Goal: Use online tool/utility: Utilize a website feature to perform a specific function

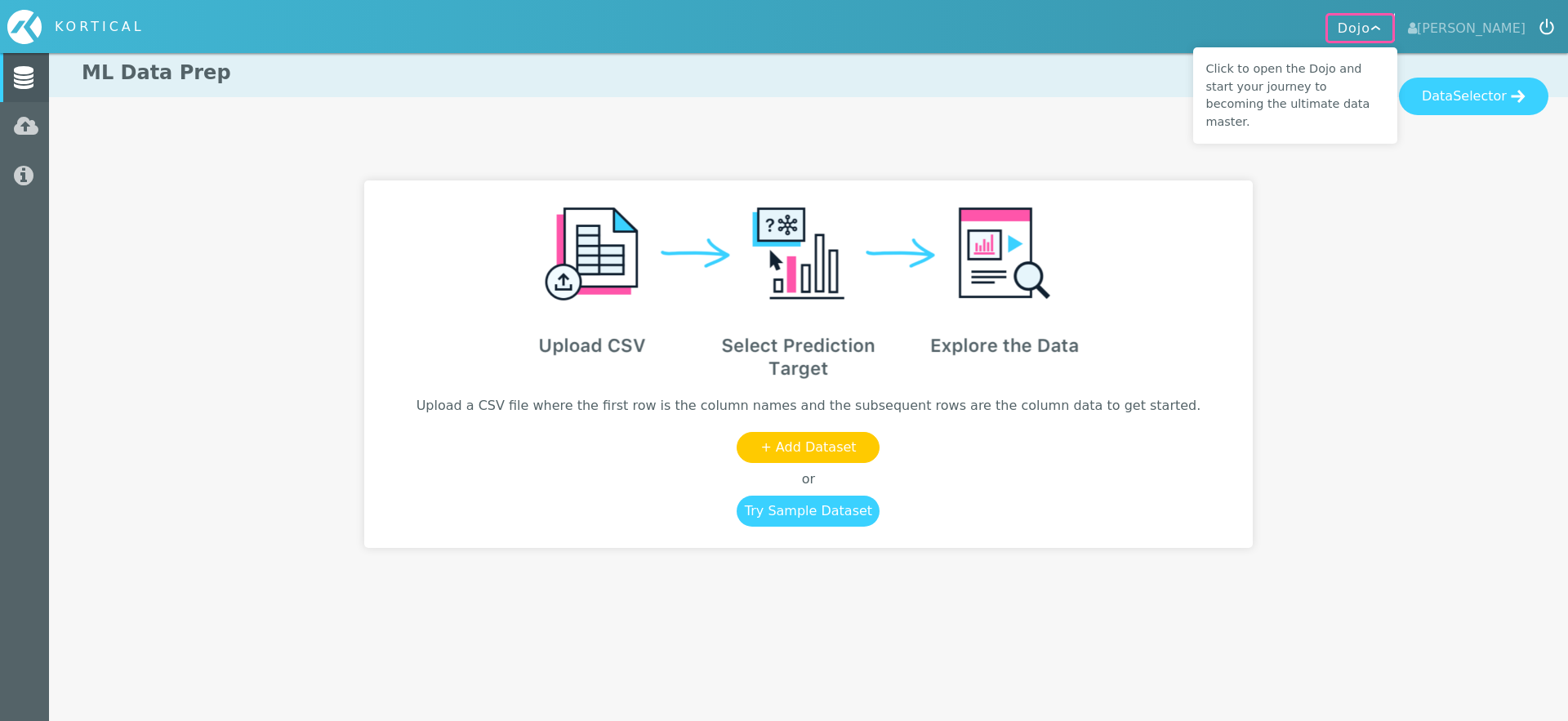
click at [1404, 268] on upload-data-message at bounding box center [808, 365] width 1479 height 367
click at [1377, 23] on button "Dojo" at bounding box center [1360, 26] width 68 height 28
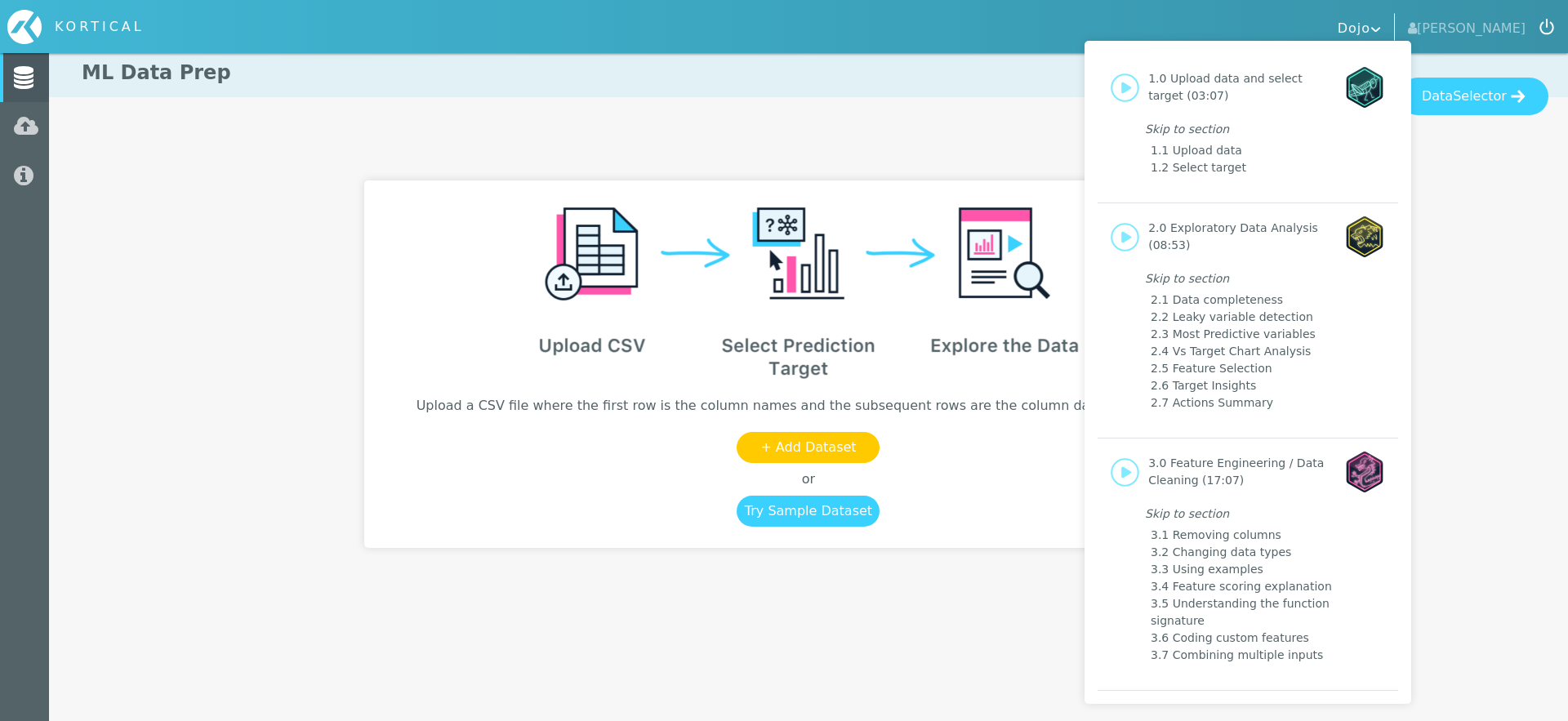
click at [1371, 21] on div "1.0 Upload data and select target (03:07) Skip to section 1.1 Upload data 1.2 S…" at bounding box center [784, 360] width 1568 height 721
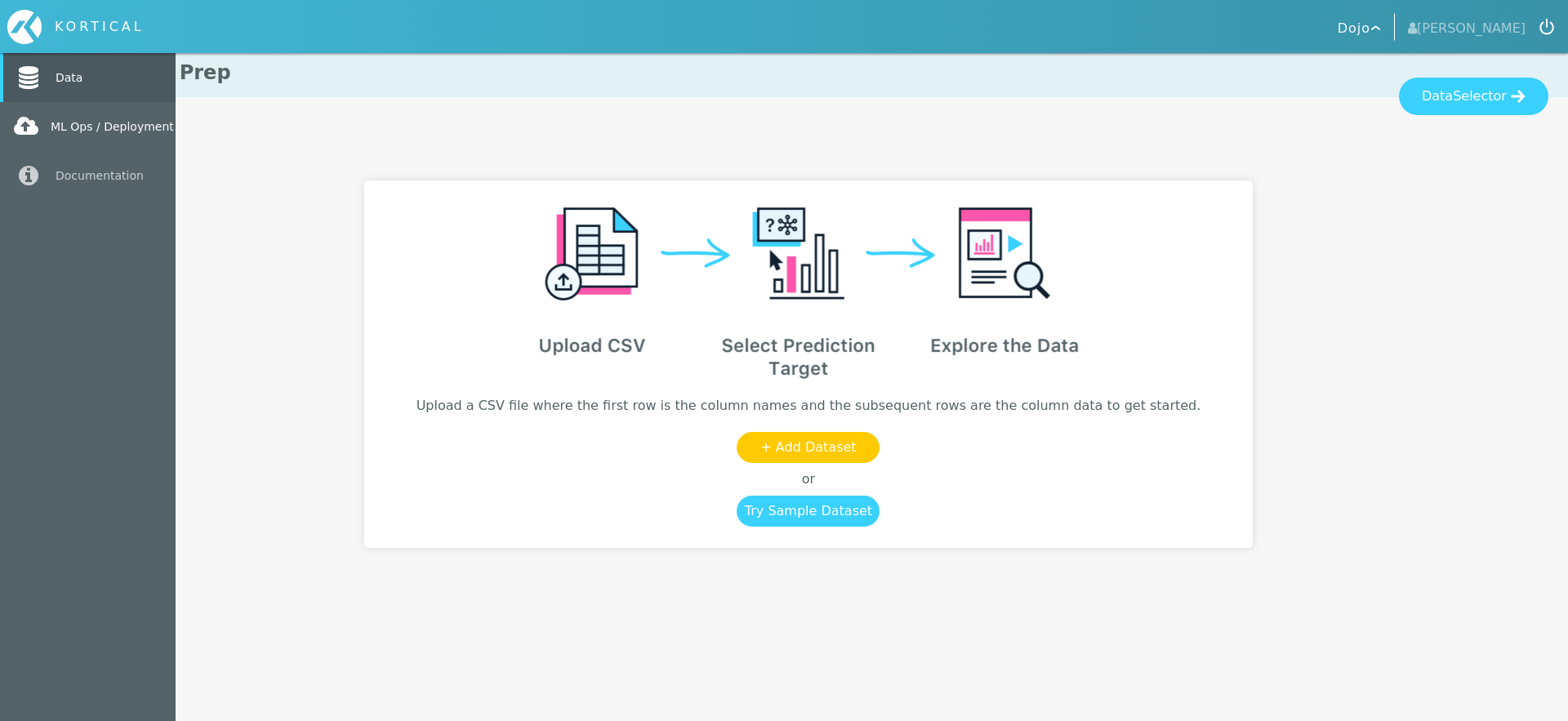
click at [7, 128] on link "ML Ops / Deployment" at bounding box center [88, 127] width 175 height 49
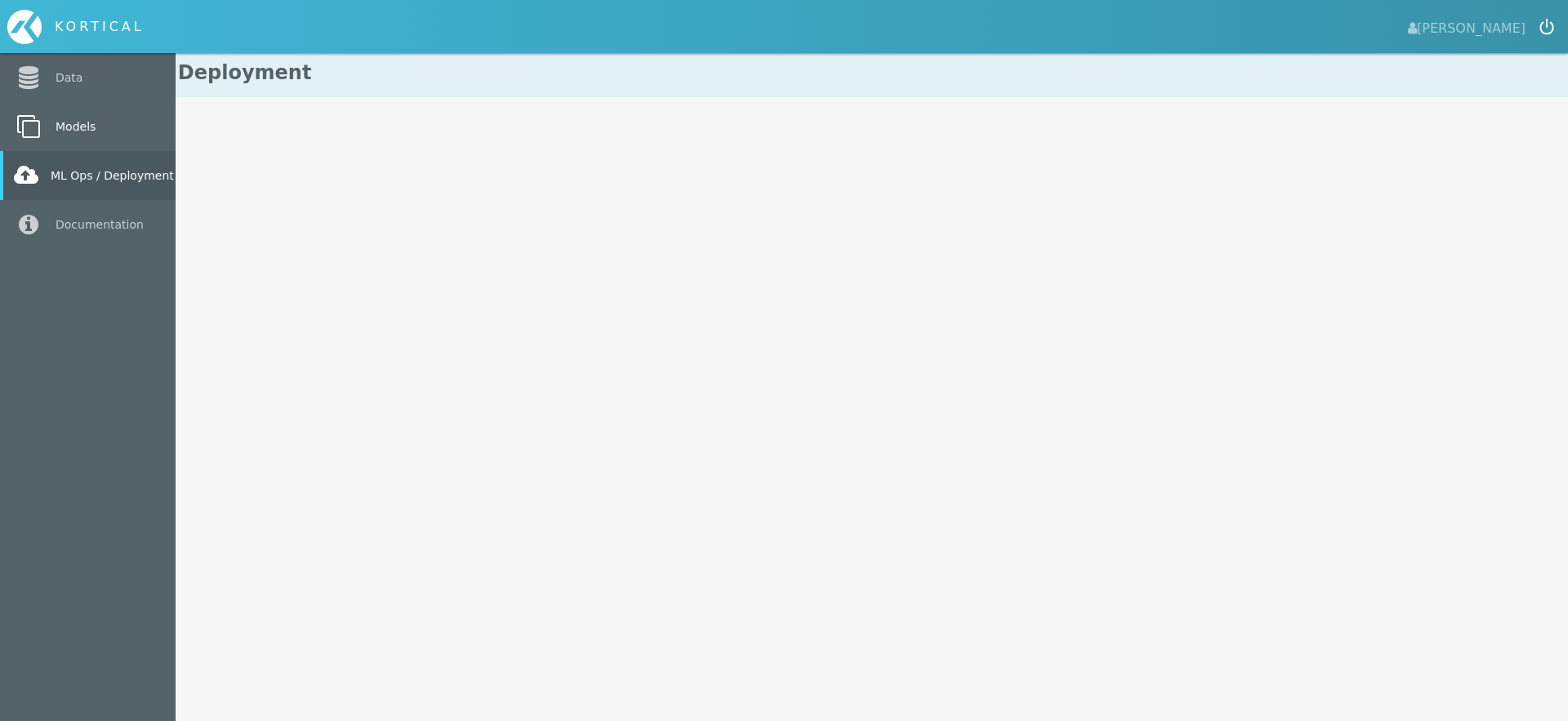
click at [63, 128] on link "Models" at bounding box center [88, 127] width 175 height 49
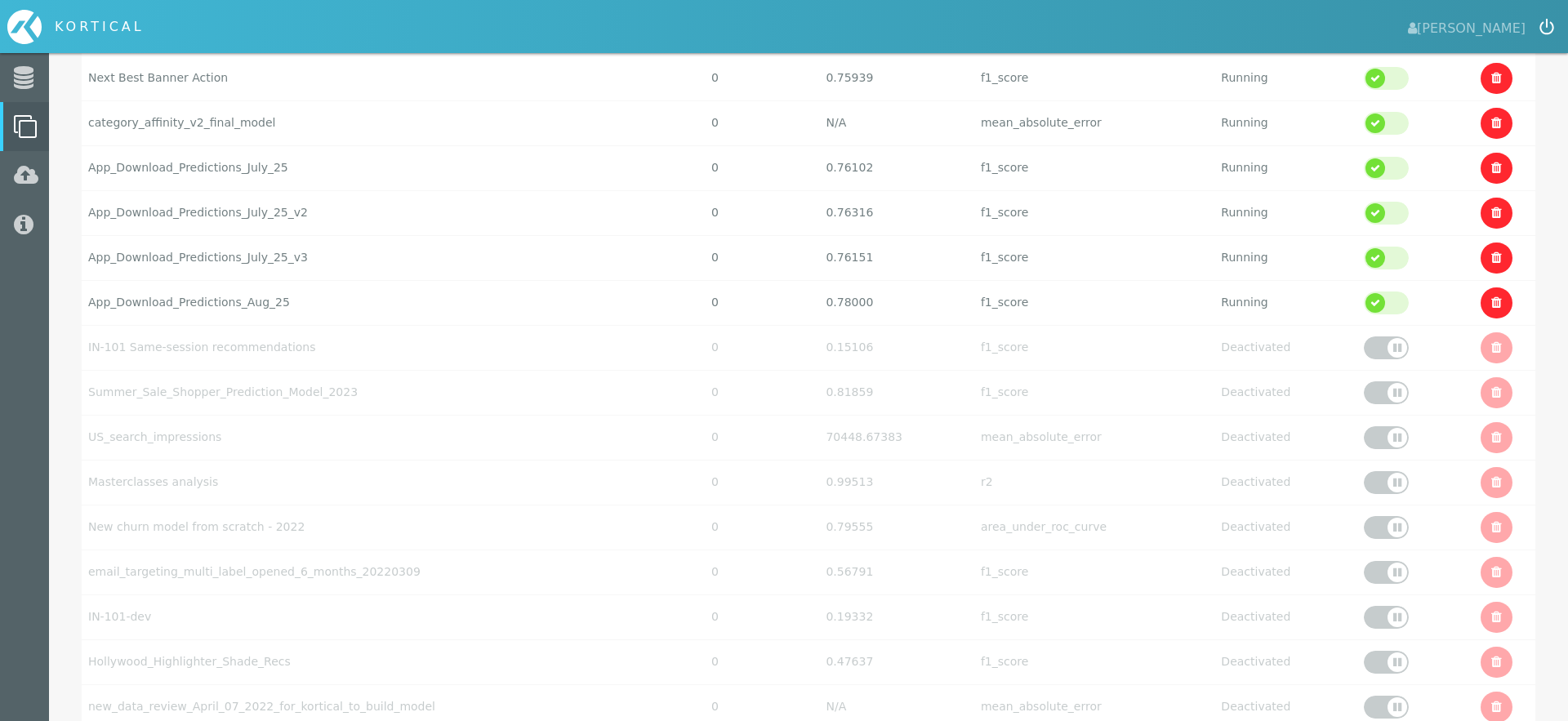
scroll to position [363, 0]
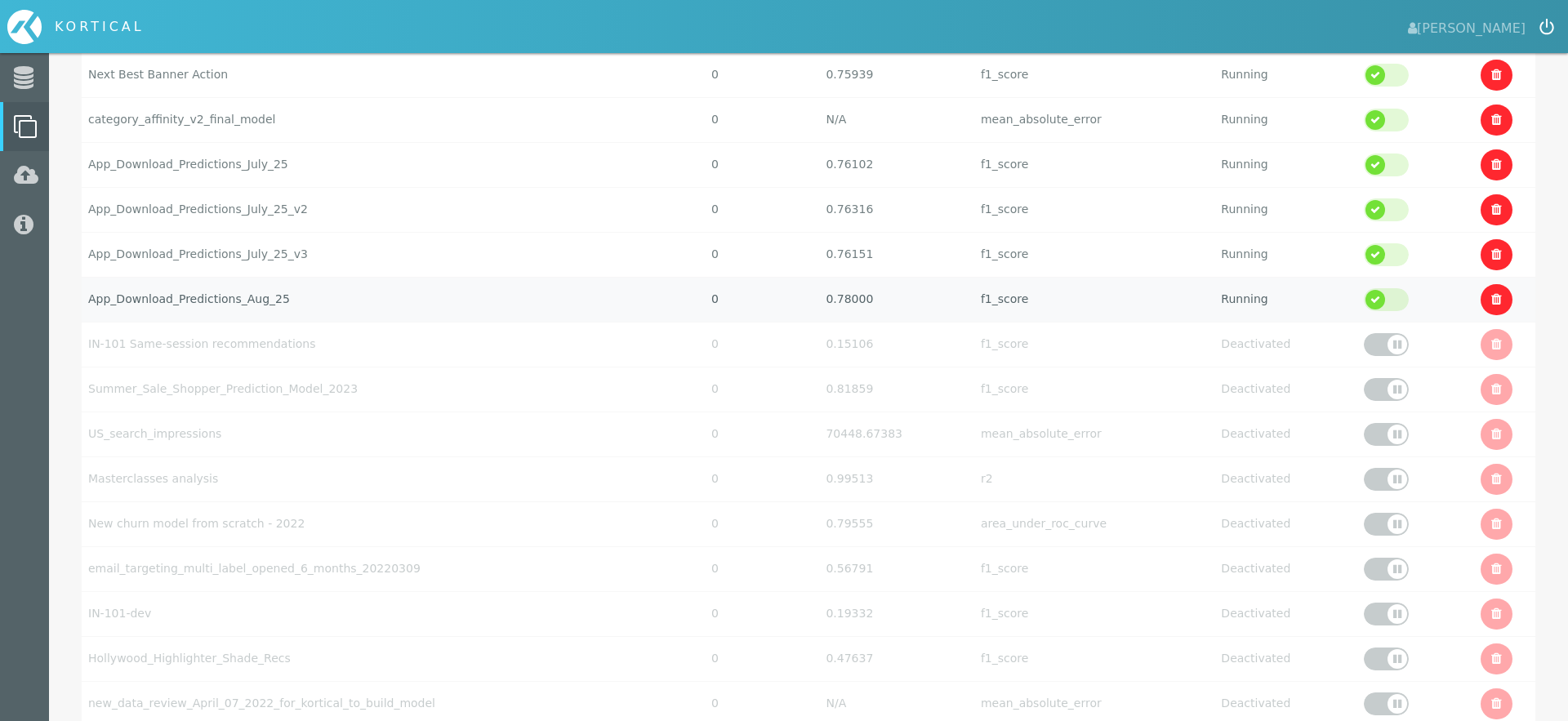
select select "f1_score"
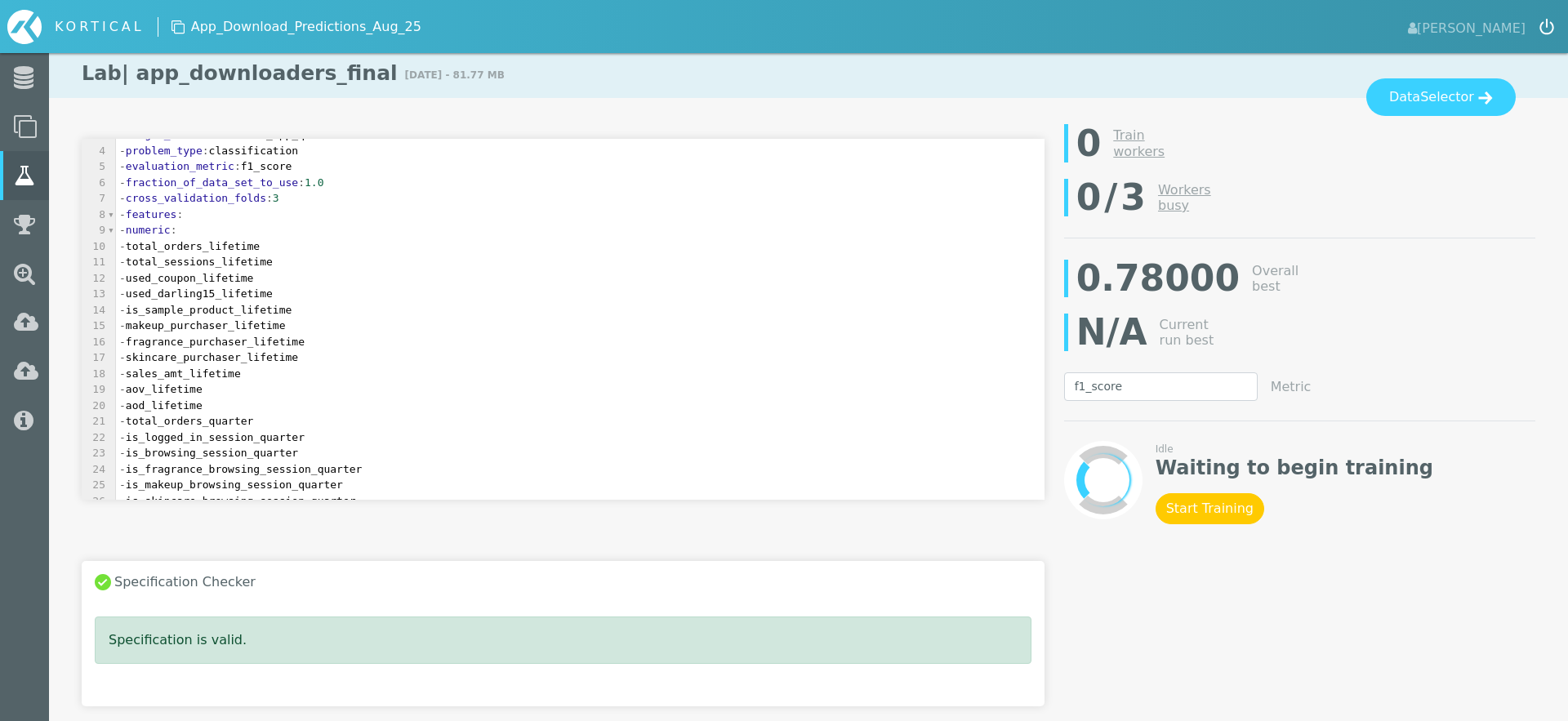
scroll to position [63, 0]
